Goal: Task Accomplishment & Management: Manage account settings

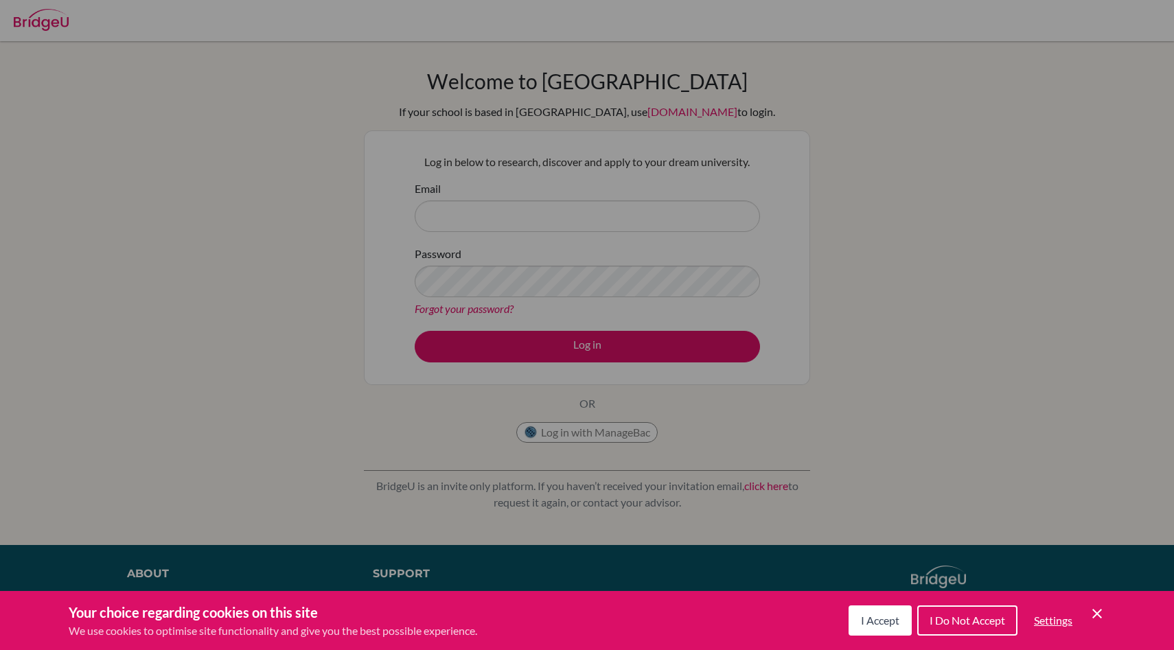
click at [886, 610] on button "I Accept" at bounding box center [879, 620] width 63 height 30
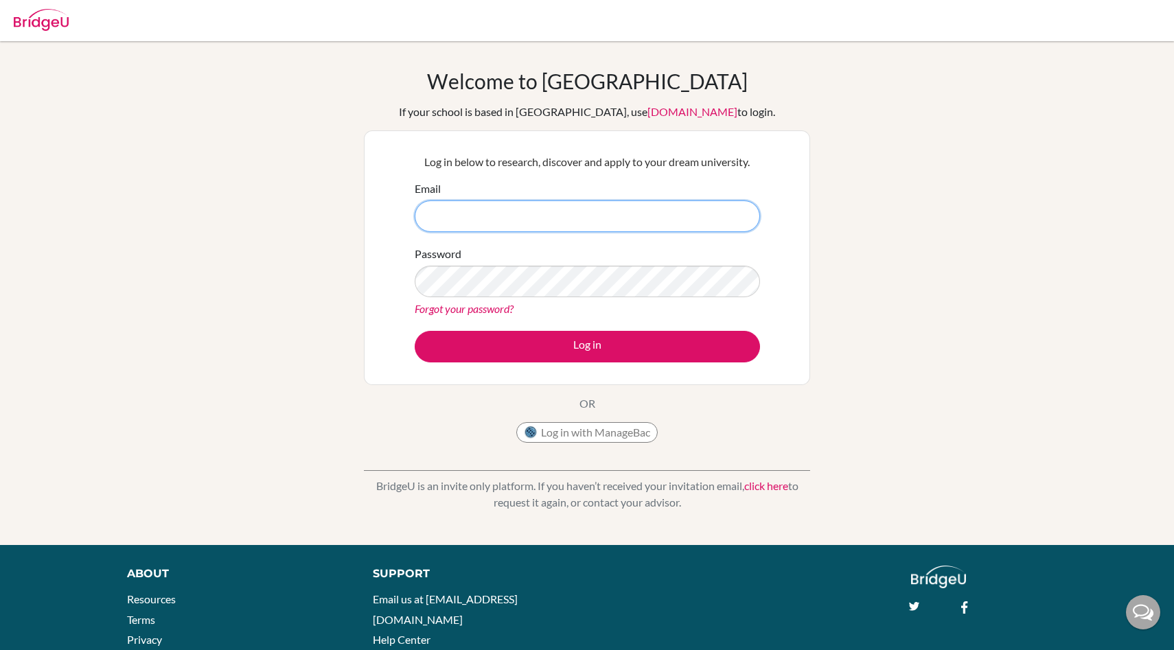
click at [735, 220] on input "Email" at bounding box center [587, 216] width 345 height 32
type input "[EMAIL_ADDRESS][DOMAIN_NAME]"
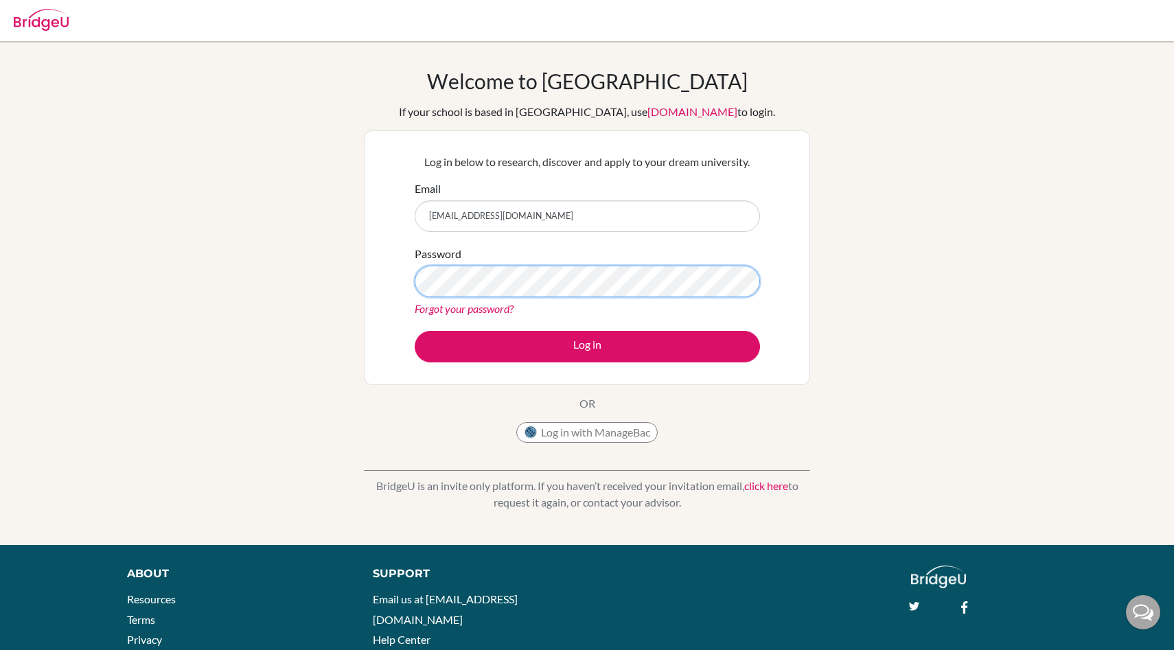
click at [415, 331] on button "Log in" at bounding box center [587, 347] width 345 height 32
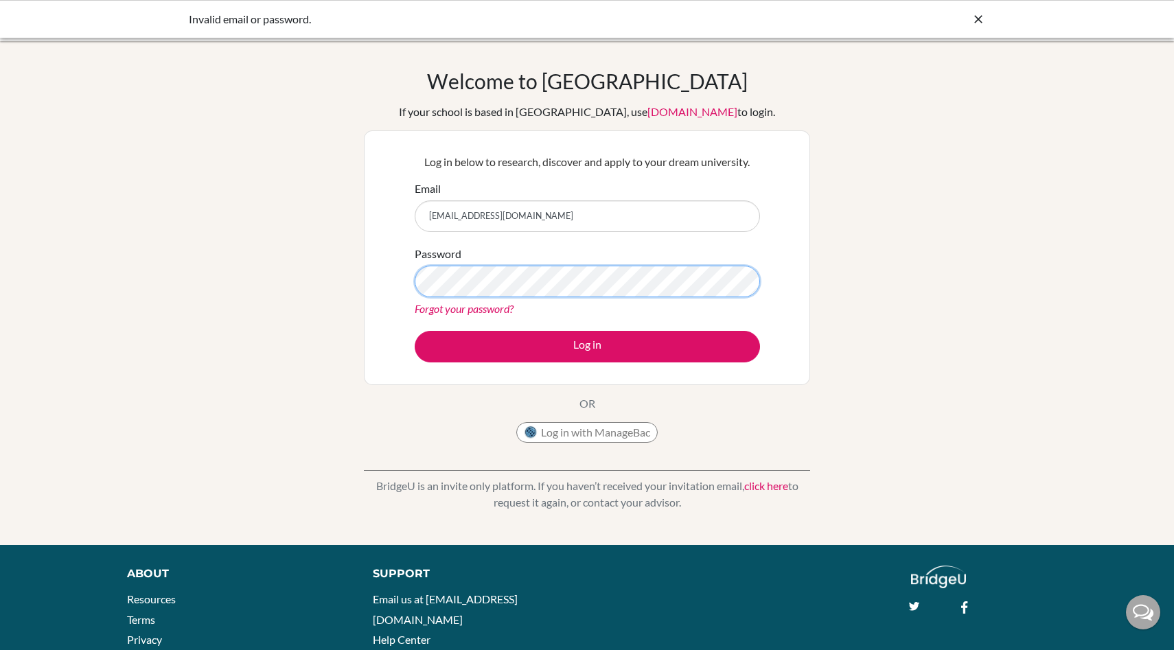
click at [415, 331] on button "Log in" at bounding box center [587, 347] width 345 height 32
click at [647, 115] on link "[DOMAIN_NAME]" at bounding box center [692, 111] width 90 height 13
click at [545, 443] on div "Log in with ManageBac" at bounding box center [586, 435] width 141 height 27
click at [616, 437] on button "Log in with ManageBac" at bounding box center [586, 432] width 141 height 21
